Goal: Task Accomplishment & Management: Manage account settings

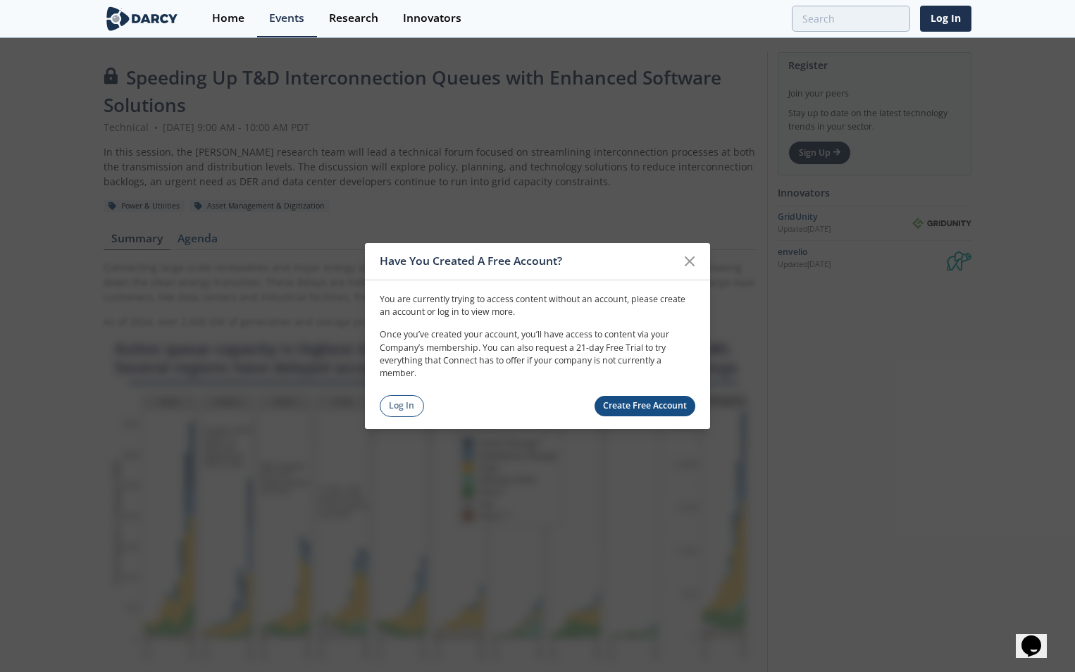
click at [630, 363] on p "Once you’ve created your account, you’ll have access to content via your Compan…" at bounding box center [538, 354] width 316 height 52
click at [400, 398] on link "Log In" at bounding box center [402, 406] width 44 height 22
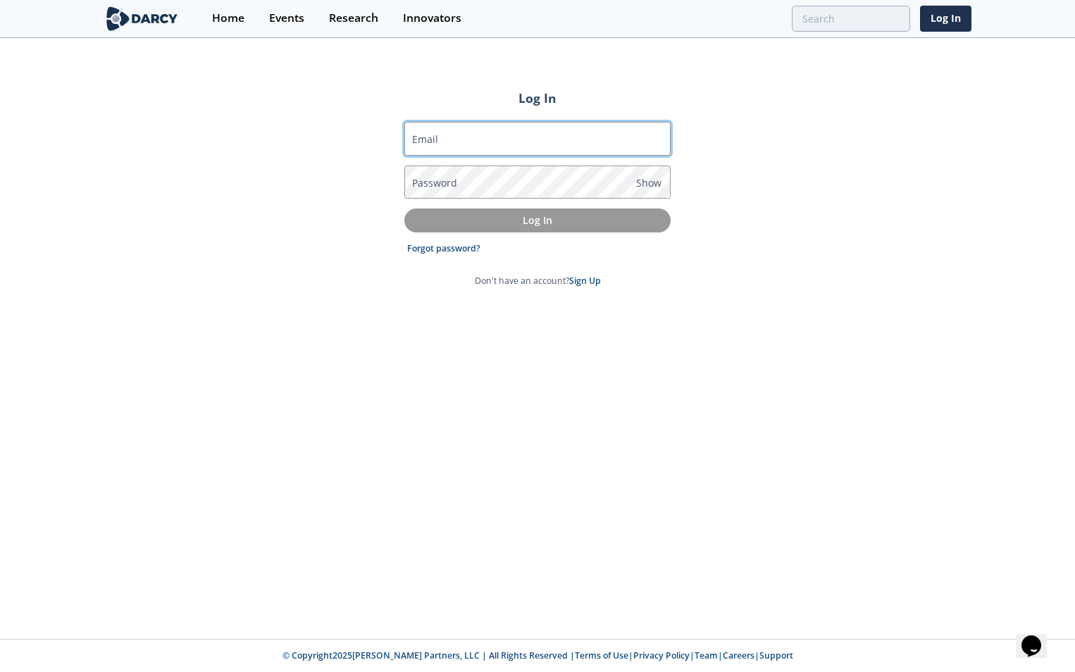
click at [488, 131] on input "Email" at bounding box center [537, 139] width 266 height 34
type input "[PERSON_NAME][EMAIL_ADDRESS][PERSON_NAME][DOMAIN_NAME]"
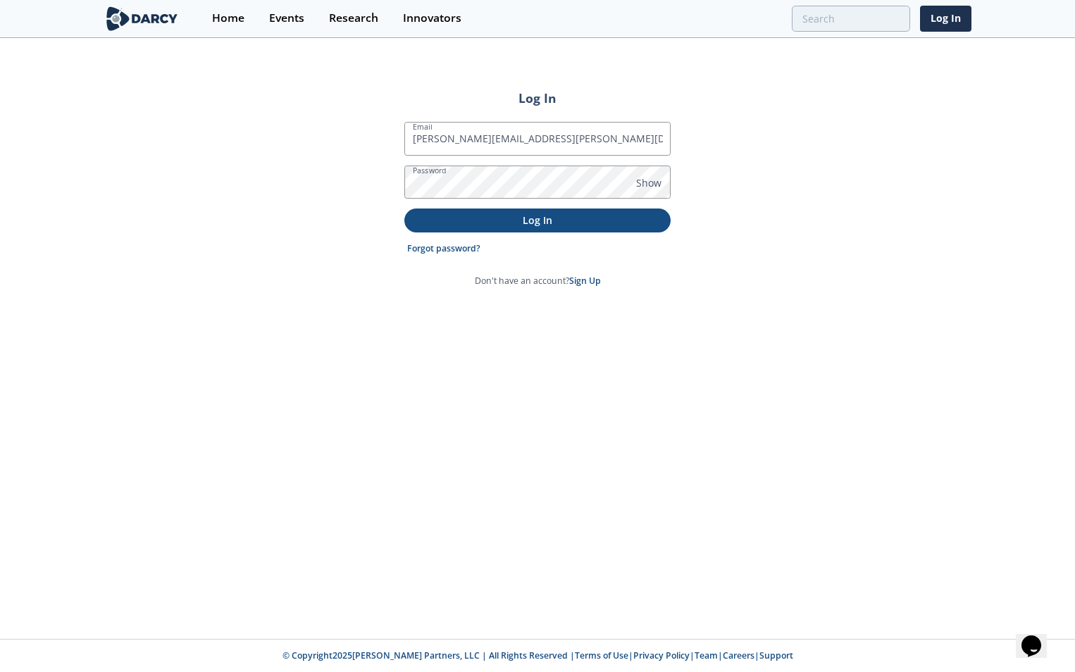
click at [502, 221] on p "Log In" at bounding box center [537, 220] width 247 height 15
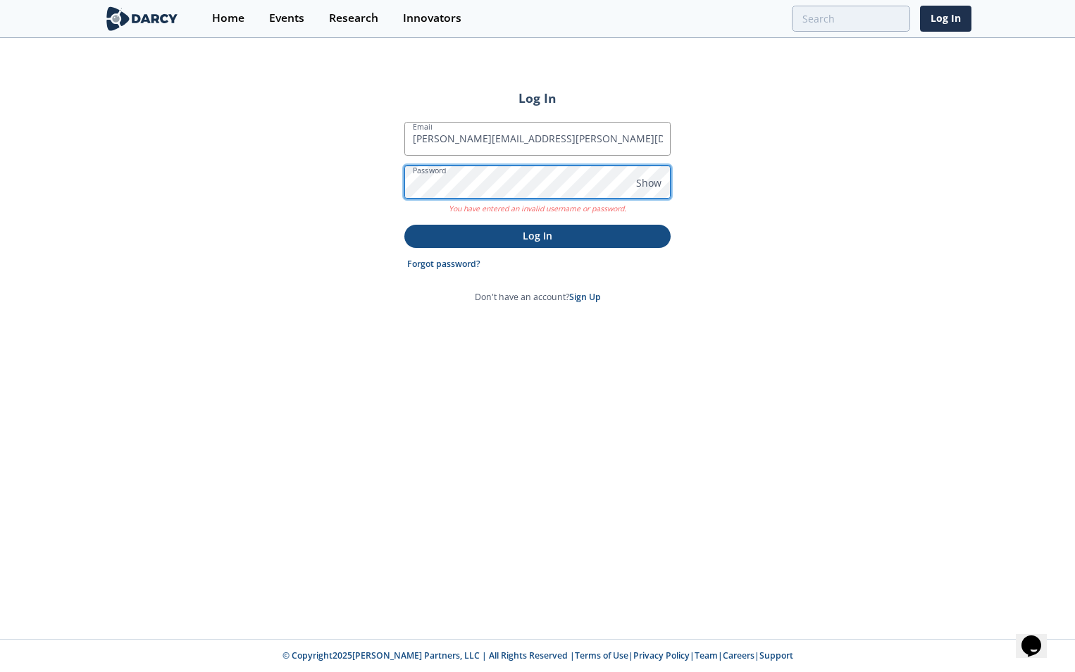
click at [142, 209] on div "Log In Email [PERSON_NAME][EMAIL_ADDRESS][PERSON_NAME][DOMAIN_NAME] Password Sh…" at bounding box center [537, 339] width 1075 height 600
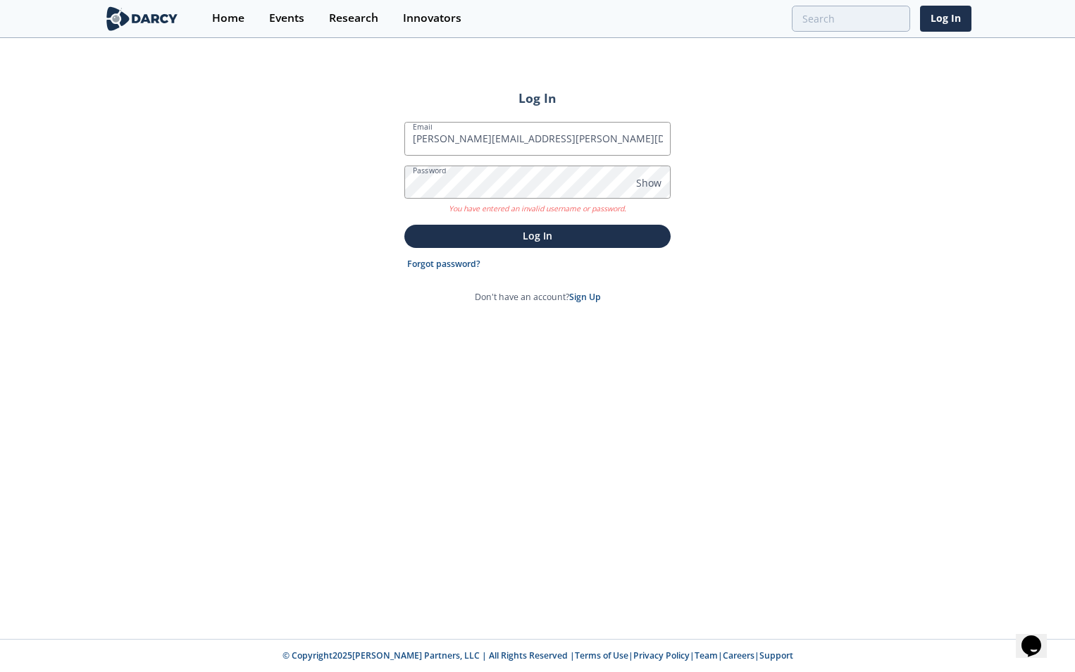
click at [588, 237] on p "Log In" at bounding box center [537, 235] width 247 height 15
click at [435, 261] on link "Forgot password?" at bounding box center [443, 264] width 73 height 13
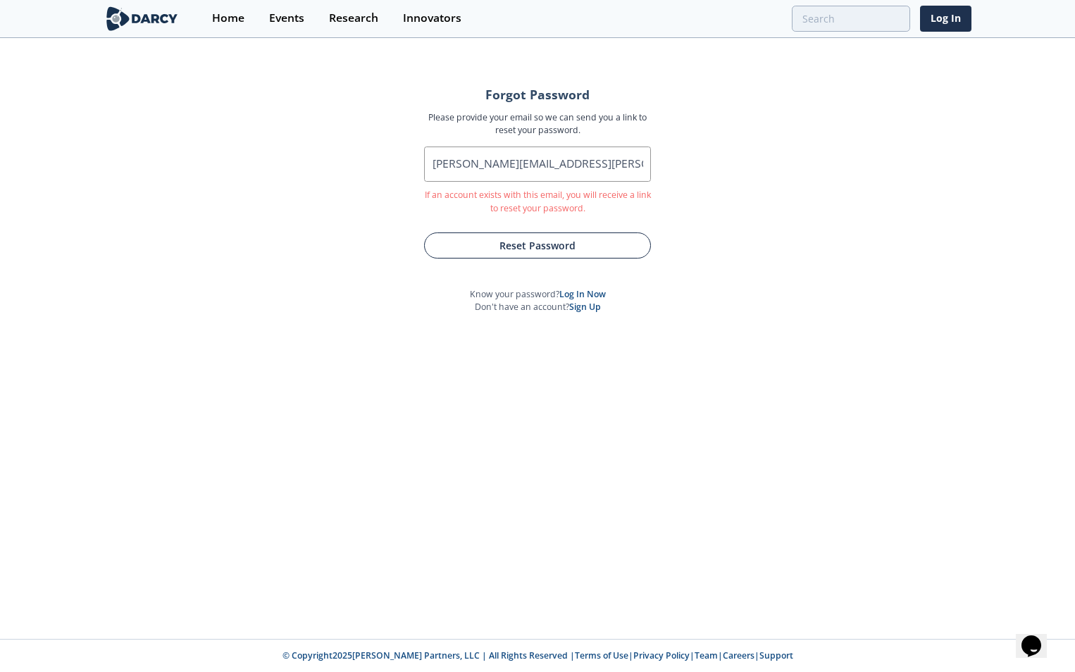
click at [515, 254] on button "Reset Password" at bounding box center [537, 246] width 227 height 26
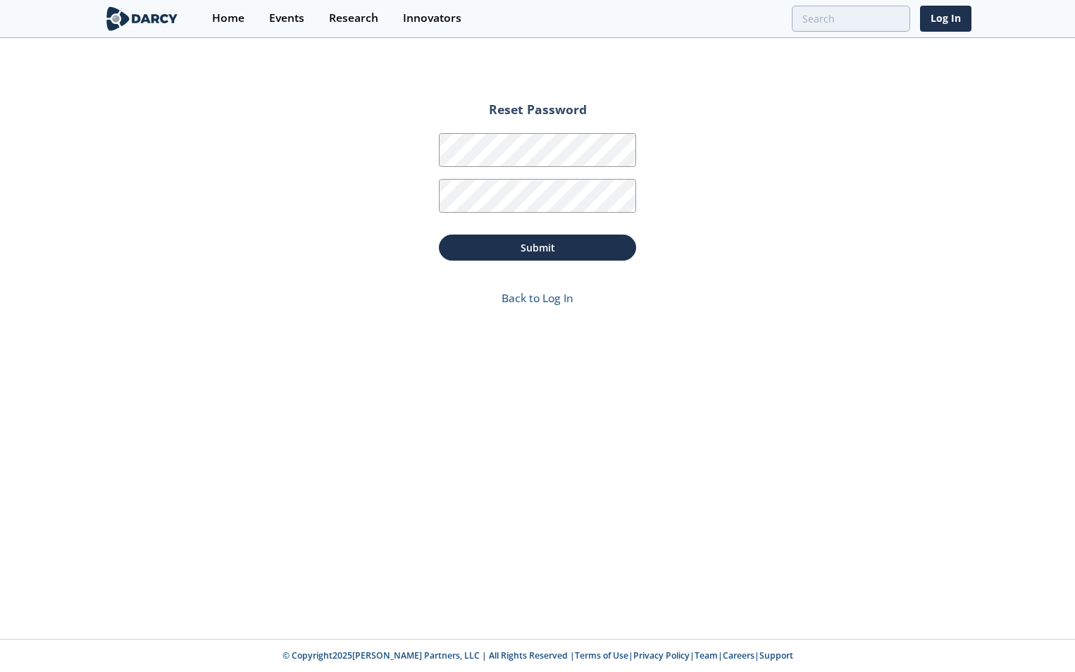
click at [478, 131] on div "Password" at bounding box center [537, 149] width 197 height 46
click at [613, 238] on button "Submit" at bounding box center [537, 248] width 197 height 26
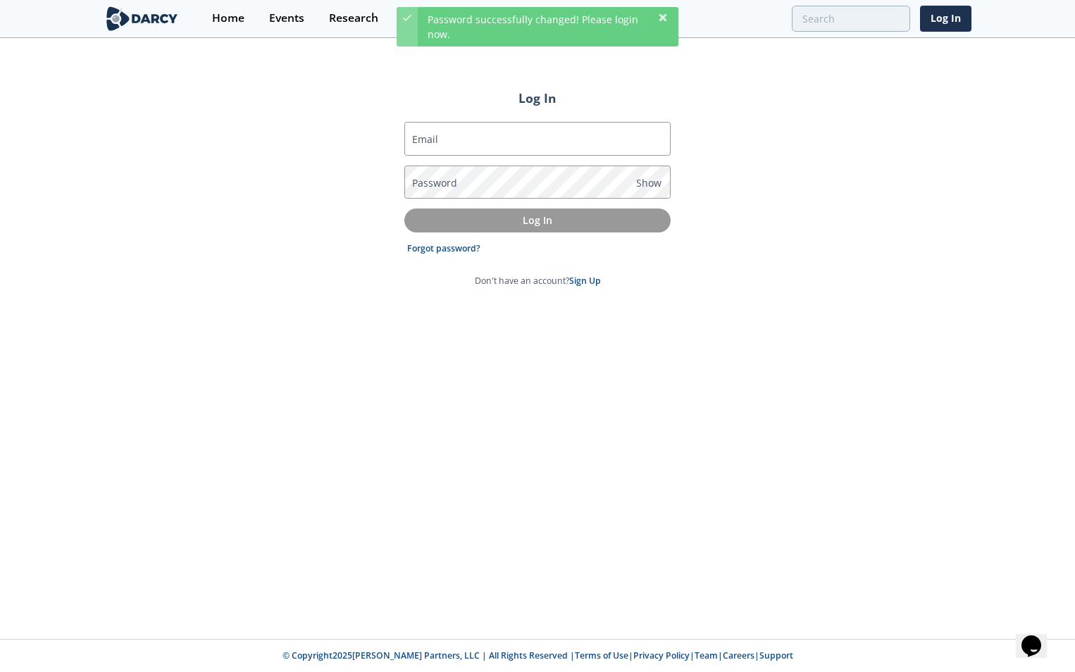
click at [606, 241] on form "Email Password Show Log In Forgot password? Don't have an account? Sign Up" at bounding box center [537, 205] width 266 height 166
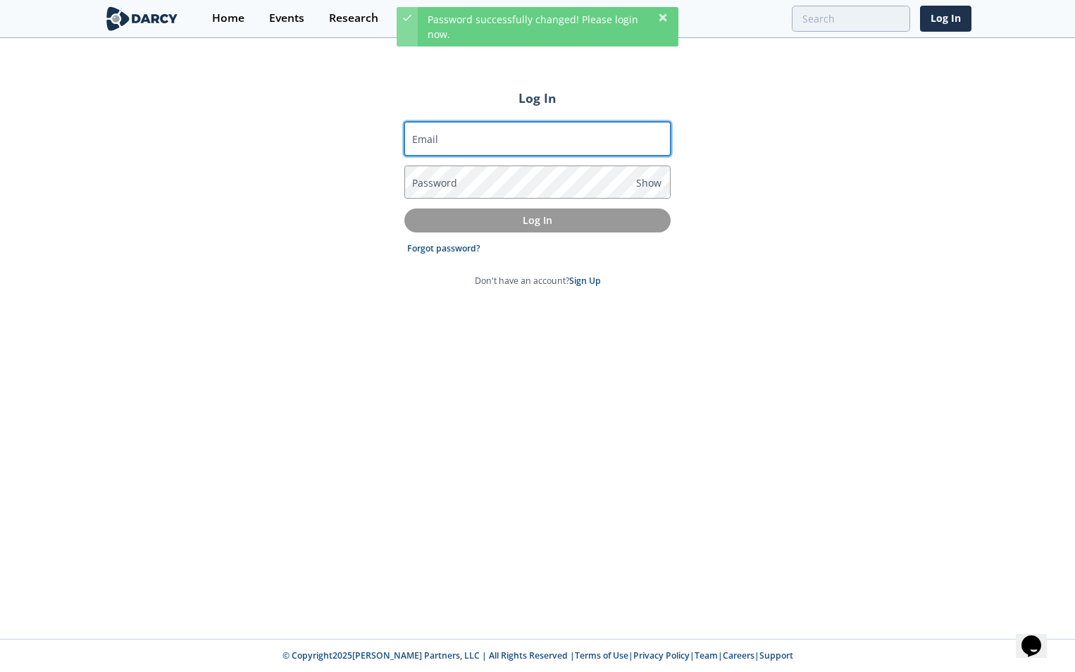
click at [462, 142] on input "Email" at bounding box center [537, 139] width 266 height 34
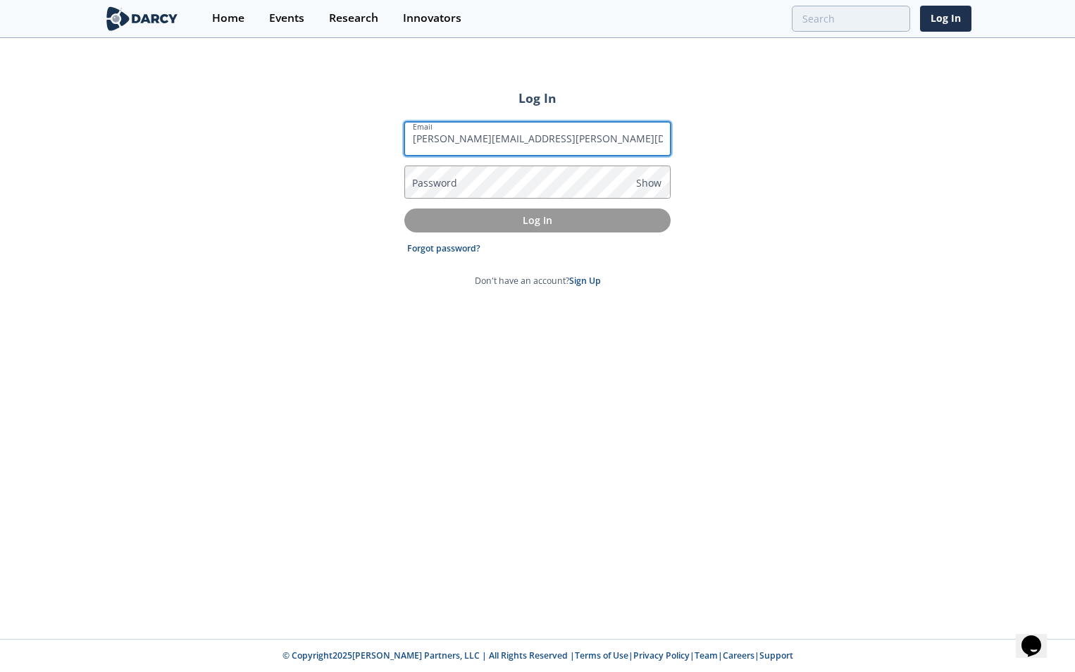
drag, startPoint x: 511, startPoint y: 137, endPoint x: 540, endPoint y: 138, distance: 29.6
click at [511, 137] on input "[PERSON_NAME][EMAIL_ADDRESS][PERSON_NAME][DOMAIN_NAME]" at bounding box center [537, 139] width 266 height 34
type input "[PERSON_NAME][EMAIL_ADDRESS][PERSON_NAME][DOMAIN_NAME]"
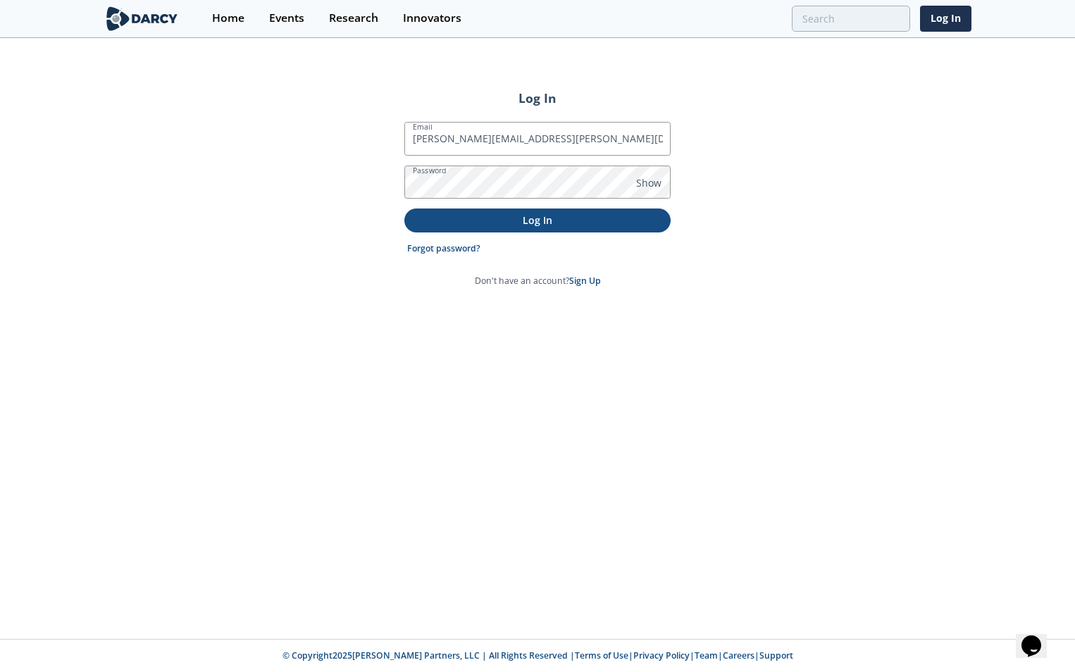
click at [540, 227] on p "Log In" at bounding box center [537, 220] width 247 height 15
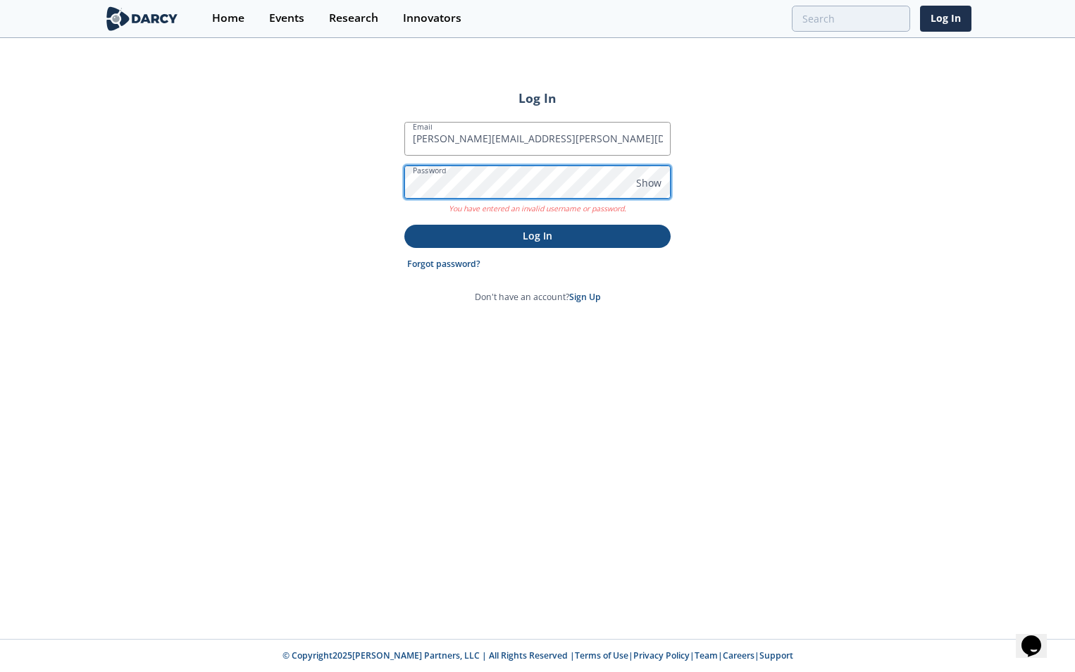
click at [88, 163] on div "Log In Email [PERSON_NAME][EMAIL_ADDRESS][PERSON_NAME][DOMAIN_NAME] Password Sh…" at bounding box center [537, 339] width 1075 height 600
click at [467, 235] on p "Log In" at bounding box center [537, 235] width 247 height 15
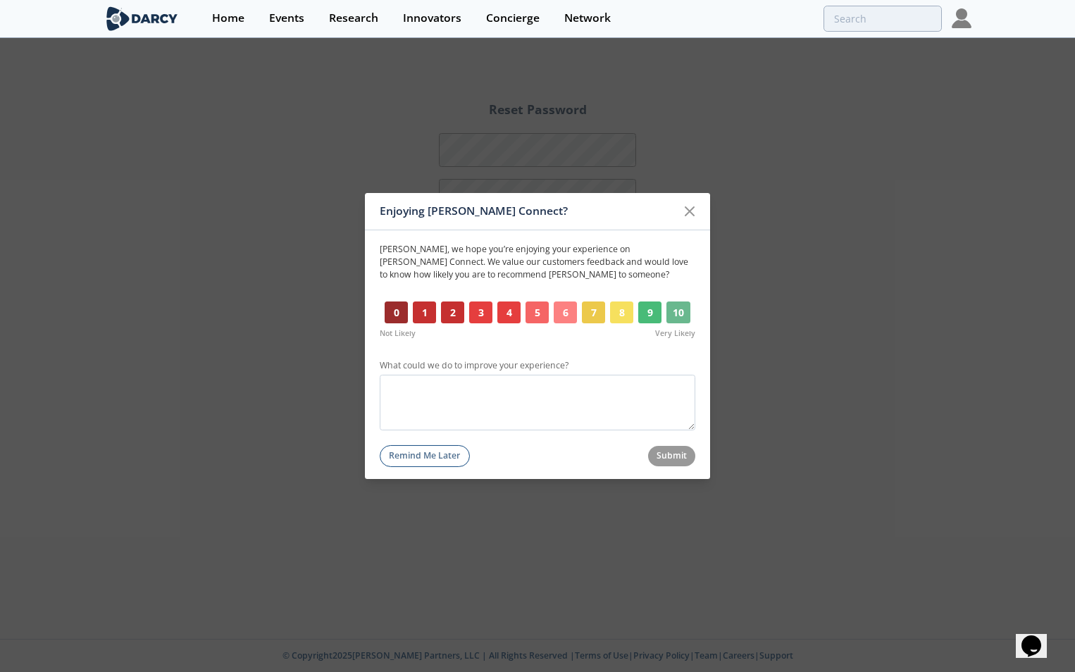
click at [674, 307] on button "10" at bounding box center [679, 313] width 24 height 23
click at [664, 451] on button "Submit" at bounding box center [672, 456] width 48 height 20
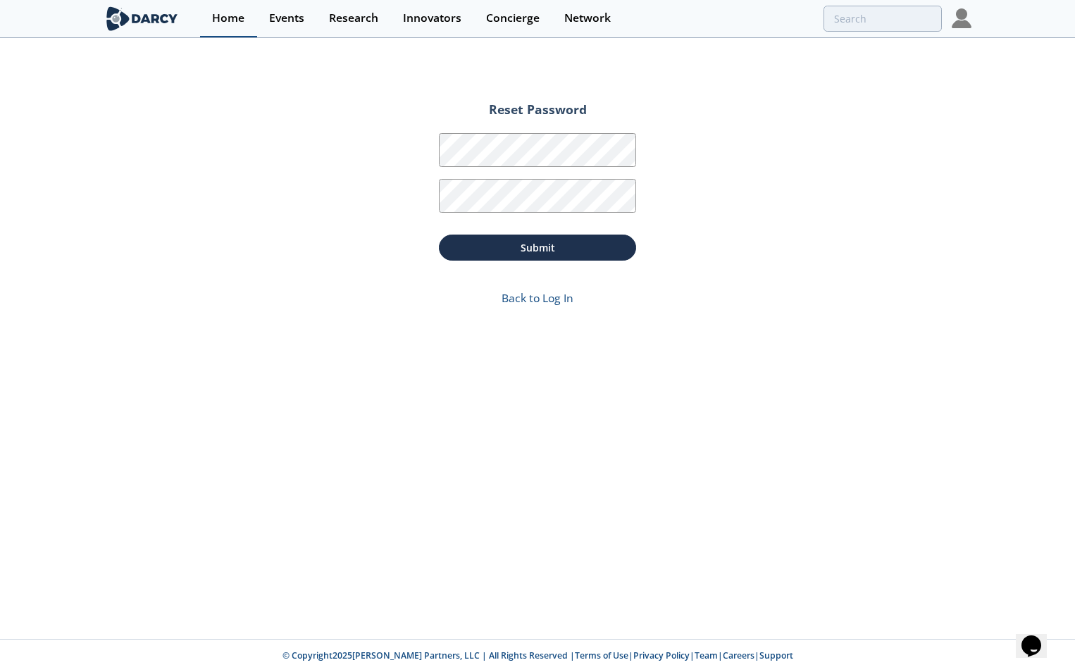
click at [222, 23] on div "Home" at bounding box center [228, 18] width 32 height 11
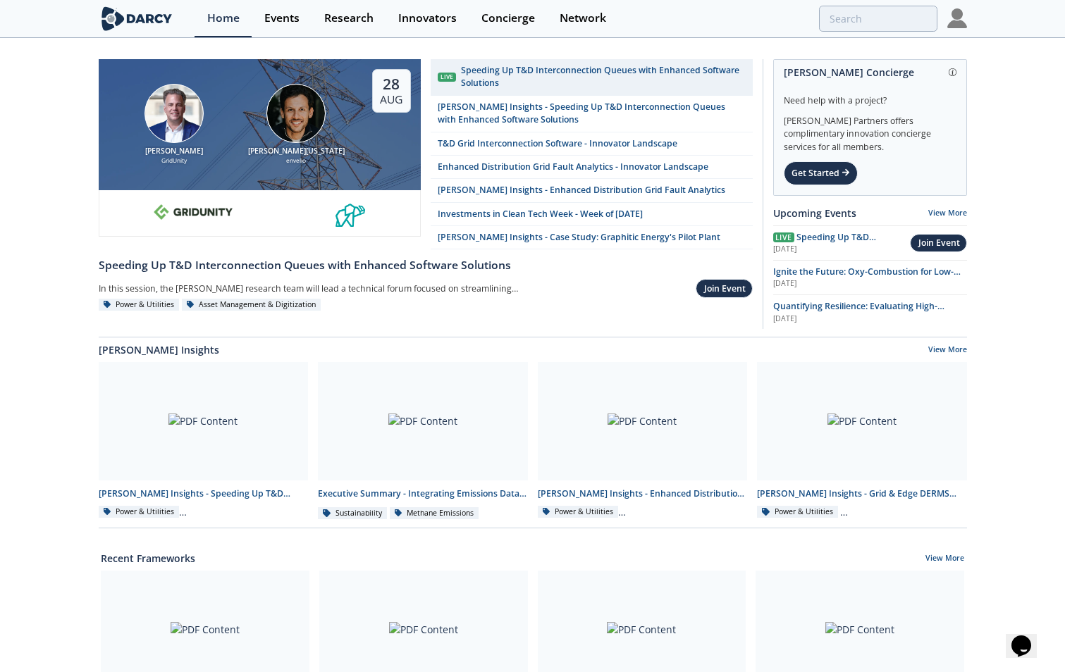
click at [515, 75] on div "Speeding Up T&D Interconnection Queues with Enhanced Software Solutions" at bounding box center [603, 77] width 284 height 26
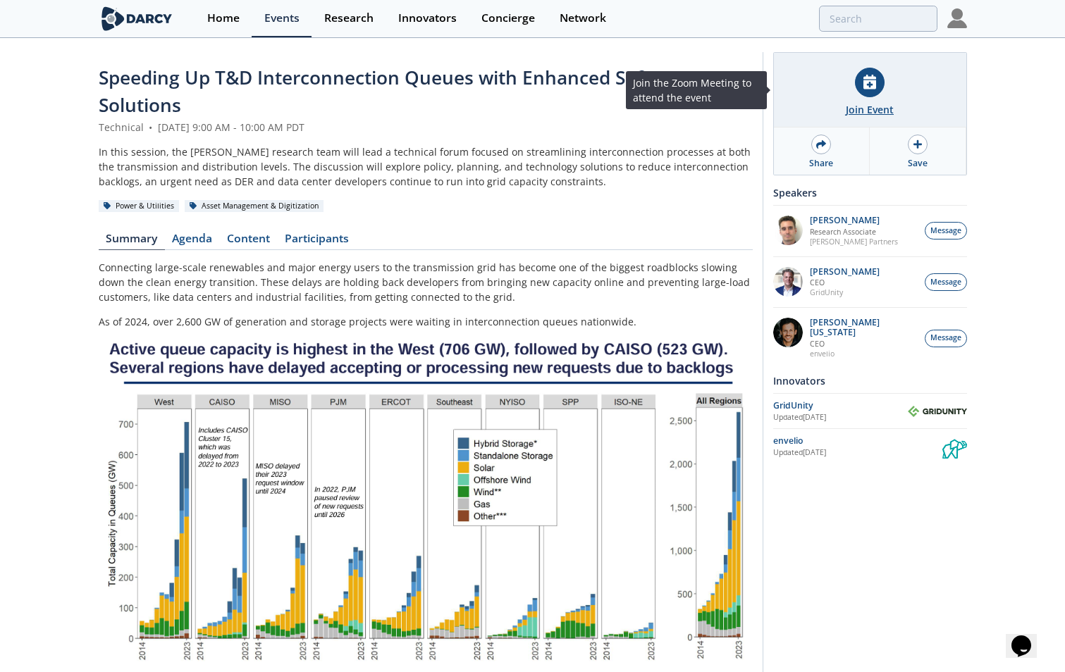
click at [855, 95] on div "Join Event" at bounding box center [870, 90] width 192 height 75
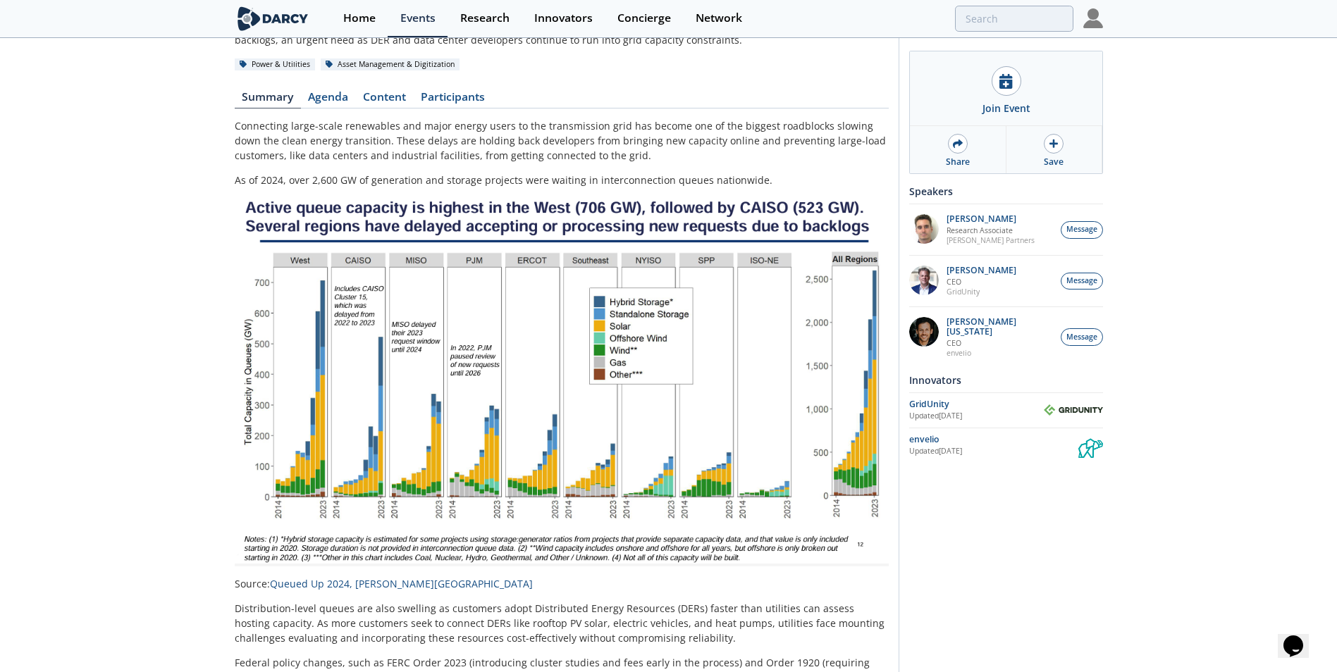
scroll to position [141, 0]
drag, startPoint x: 422, startPoint y: 332, endPoint x: 384, endPoint y: 323, distance: 39.1
click at [384, 323] on img at bounding box center [562, 382] width 654 height 369
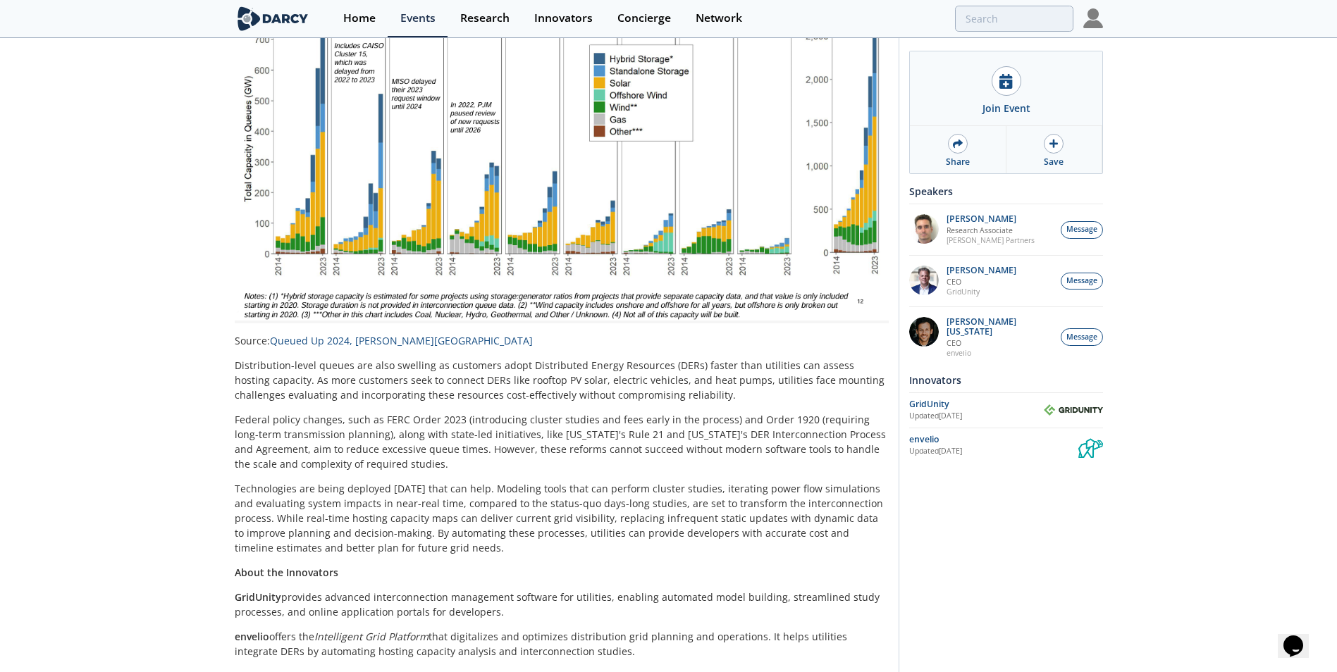
scroll to position [423, 0]
